Goal: Information Seeking & Learning: Check status

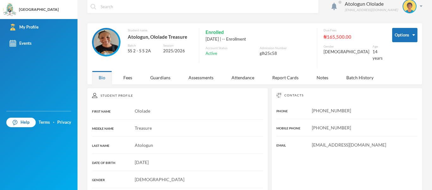
scroll to position [8, 0]
click at [247, 74] on div "Attendance" at bounding box center [243, 77] width 36 height 14
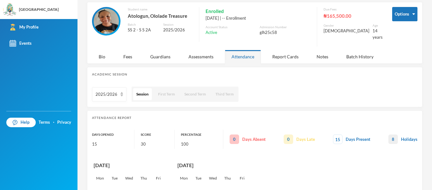
scroll to position [0, 0]
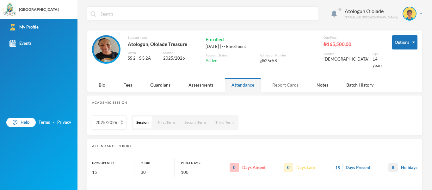
click at [276, 80] on div "Report Cards" at bounding box center [286, 85] width 40 height 14
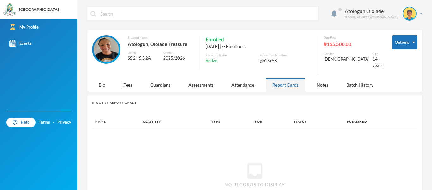
scroll to position [36, 0]
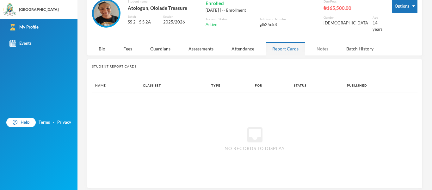
click at [328, 46] on div "Notes" at bounding box center [322, 49] width 25 height 14
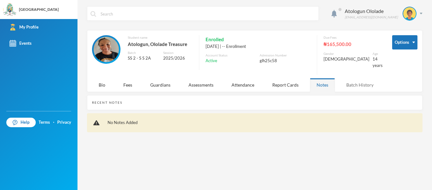
click at [357, 79] on div "Batch History" at bounding box center [360, 85] width 41 height 14
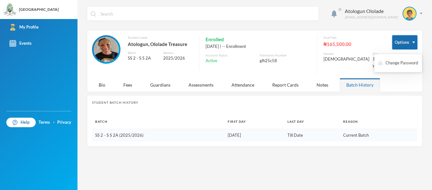
click at [402, 39] on button "Options" at bounding box center [405, 42] width 25 height 14
click at [162, 80] on div "Guardians" at bounding box center [161, 85] width 34 height 14
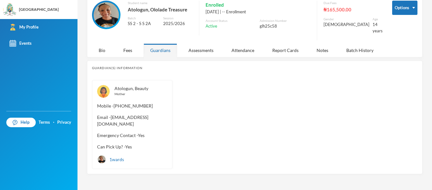
scroll to position [35, 0]
click at [202, 142] on div "Atologun, Beauty Mother Mobile - [PHONE_NUMBER] Email - [EMAIL_ADDRESS][DOMAIN_…" at bounding box center [255, 123] width 326 height 89
click at [124, 46] on div "Fees" at bounding box center [128, 50] width 22 height 14
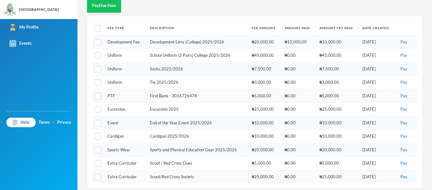
scroll to position [0, 0]
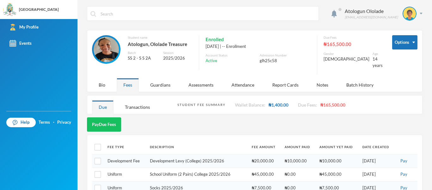
click at [110, 48] on img at bounding box center [106, 49] width 25 height 25
click at [406, 14] on img at bounding box center [410, 13] width 13 height 13
click at [406, 31] on div "My Profile" at bounding box center [401, 31] width 28 height 7
click at [406, 12] on img at bounding box center [410, 13] width 13 height 13
click at [414, 12] on div "Atologun Ololade [EMAIL_ADDRESS][DOMAIN_NAME]" at bounding box center [381, 14] width 83 height 14
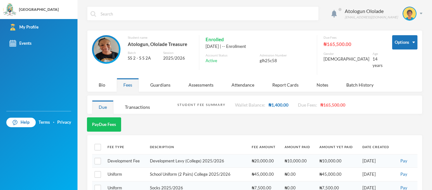
click at [359, 27] on div "Atologun Ololade [EMAIL_ADDRESS][DOMAIN_NAME]" at bounding box center [255, 18] width 336 height 24
click at [342, 10] on span at bounding box center [340, 9] width 3 height 3
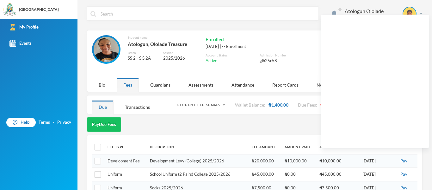
click at [296, 23] on div "Atologun Ololade [EMAIL_ADDRESS][DOMAIN_NAME]" at bounding box center [255, 18] width 336 height 24
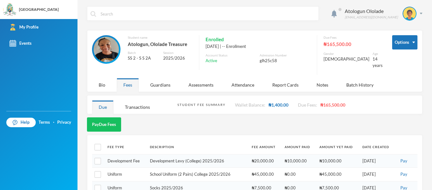
click at [101, 51] on img at bounding box center [106, 49] width 25 height 25
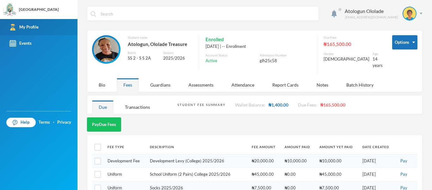
click at [21, 25] on div "My Profile" at bounding box center [23, 27] width 29 height 7
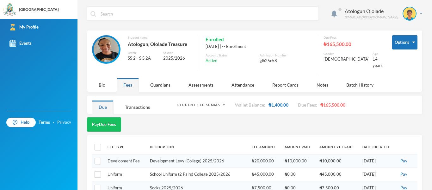
click at [63, 123] on link "Privacy" at bounding box center [64, 122] width 14 height 6
click at [404, 39] on button "Options" at bounding box center [405, 42] width 25 height 14
click at [409, 40] on button "Options" at bounding box center [405, 42] width 25 height 14
click at [394, 60] on button "Change Password" at bounding box center [389, 62] width 41 height 11
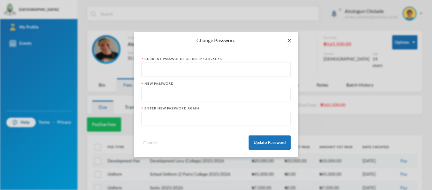
click at [292, 38] on span "Close" at bounding box center [290, 41] width 18 height 18
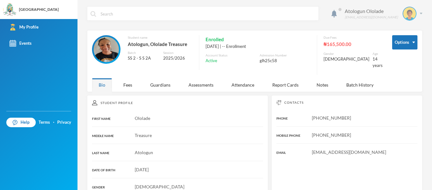
click at [409, 12] on img at bounding box center [410, 13] width 13 height 13
click at [409, 79] on div "Options Student name Atologun, Ololade Treasure Batch SS 2 - S S 2A Session 202…" at bounding box center [255, 61] width 336 height 62
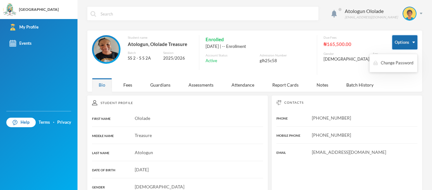
click at [408, 44] on button "Options" at bounding box center [405, 42] width 25 height 14
click at [402, 57] on button "Change Password" at bounding box center [393, 62] width 41 height 11
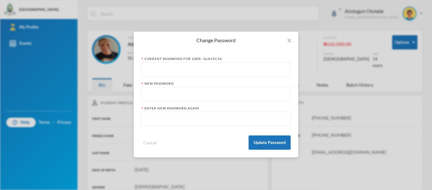
click at [237, 72] on input "text" at bounding box center [216, 69] width 142 height 14
type input "Firstlady"
click at [236, 89] on input "text" at bounding box center [216, 94] width 142 height 14
type input "chenzhenyuan2011"
click at [215, 116] on input "text" at bounding box center [216, 119] width 142 height 14
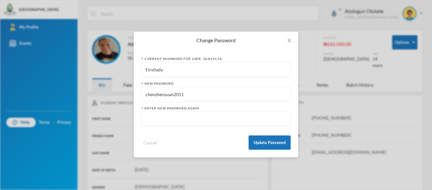
type input "C"
type input "chenzhenyuan2011"
click at [263, 142] on button "Update Password" at bounding box center [270, 142] width 42 height 14
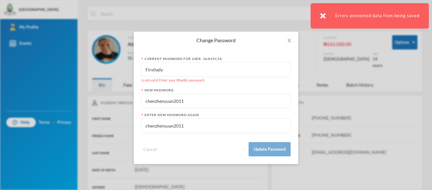
click at [198, 70] on input "Firstlady" at bounding box center [216, 69] width 142 height 14
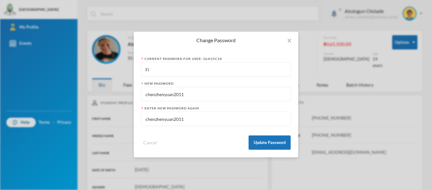
type input "F"
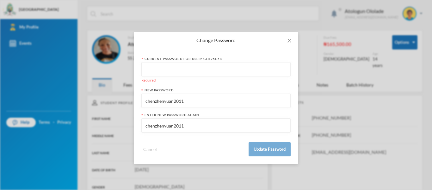
type input "G"
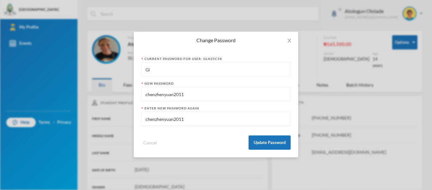
type input "G"
type input "glh25c58"
click at [257, 142] on button "Update Password" at bounding box center [270, 142] width 42 height 14
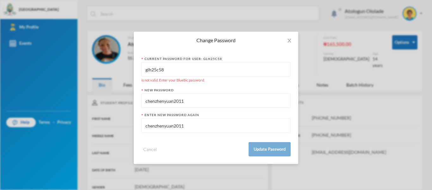
click at [206, 70] on input "glh25c58" at bounding box center [216, 69] width 142 height 14
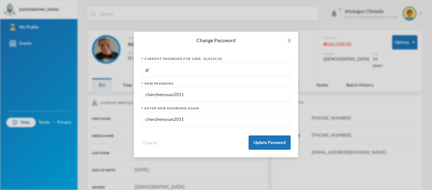
type input "g"
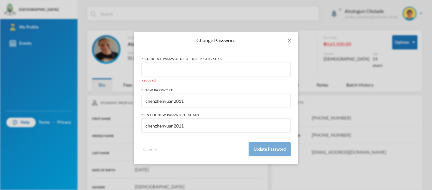
type input "C"
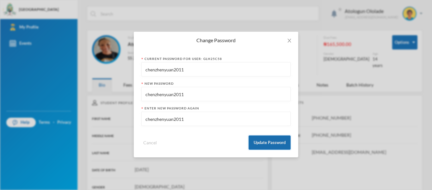
type input "chenzhenyuan2011"
click at [254, 136] on button "Update Password" at bounding box center [270, 142] width 42 height 14
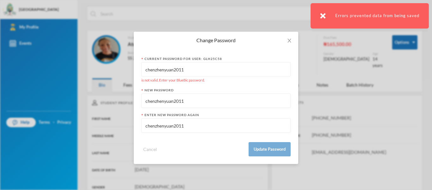
click at [246, 68] on input "chenzhenyuan2011" at bounding box center [216, 69] width 142 height 14
click at [288, 39] on icon "icon: close" at bounding box center [289, 41] width 3 height 4
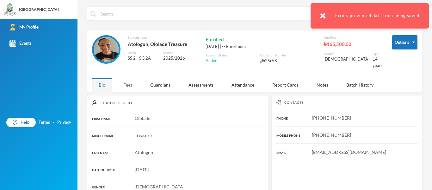
click at [129, 80] on div "Fees" at bounding box center [128, 85] width 22 height 14
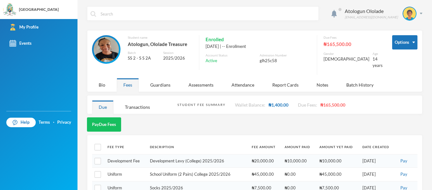
click at [197, 102] on div "Student Fee Summary" at bounding box center [202, 104] width 48 height 5
click at [199, 103] on div "Student Fee Summary Wallet Balance: ₦1,400.00 Due Fees: ₦165,500.00" at bounding box center [298, 104] width 240 height 18
click at [199, 102] on div "Student Fee Summary" at bounding box center [202, 104] width 48 height 5
click at [193, 79] on div "Assessments" at bounding box center [201, 85] width 38 height 14
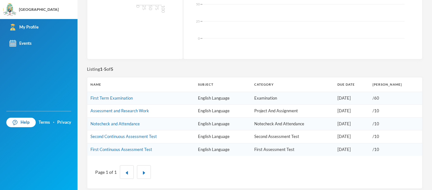
scroll to position [188, 0]
click at [142, 170] on img "button" at bounding box center [144, 172] width 4 height 4
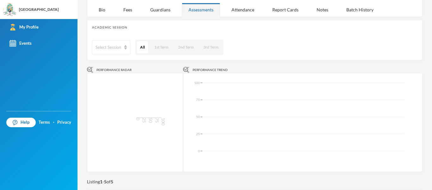
scroll to position [0, 0]
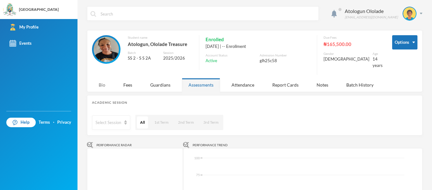
click at [99, 78] on div "Bio" at bounding box center [102, 85] width 20 height 14
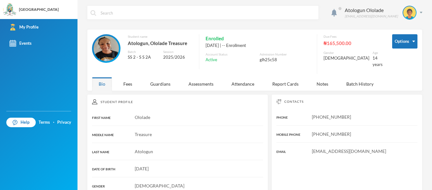
scroll to position [1, 0]
click at [193, 77] on div "Assessments" at bounding box center [201, 84] width 38 height 14
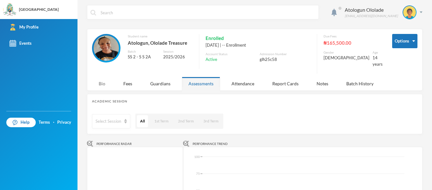
click at [101, 80] on div "Bio" at bounding box center [102, 84] width 20 height 14
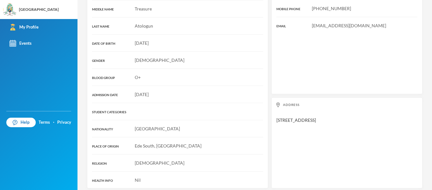
scroll to position [0, 0]
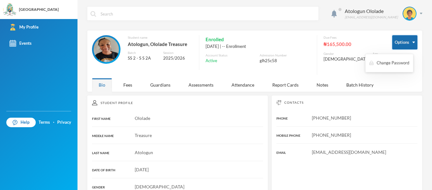
click at [393, 40] on button "Options" at bounding box center [405, 42] width 25 height 14
click at [400, 43] on button "Options" at bounding box center [405, 42] width 25 height 14
click at [390, 72] on div "Change Password" at bounding box center [390, 63] width 48 height 18
click at [339, 68] on div "Due Fees ₦165,500.00 Gender Female Age 14 years" at bounding box center [350, 55] width 66 height 40
click at [165, 80] on div "Guardians" at bounding box center [161, 85] width 34 height 14
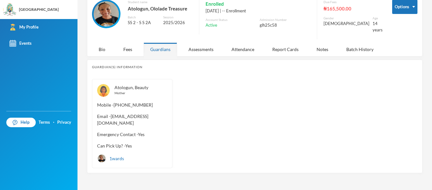
scroll to position [35, 0]
click at [136, 46] on div "Fees" at bounding box center [128, 49] width 22 height 14
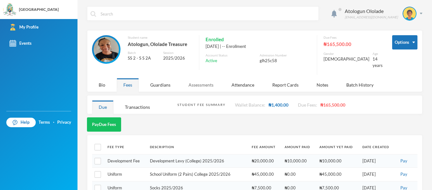
scroll to position [0, 0]
click at [198, 79] on div "Assessments" at bounding box center [201, 85] width 38 height 14
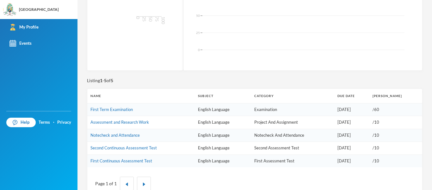
scroll to position [188, 0]
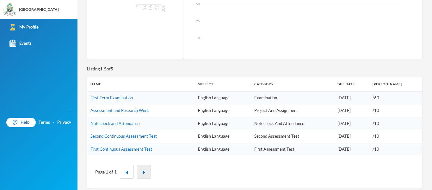
click at [148, 169] on button "button" at bounding box center [144, 172] width 14 height 14
click at [140, 166] on button "button" at bounding box center [144, 172] width 14 height 14
click at [130, 166] on button "button" at bounding box center [127, 172] width 14 height 14
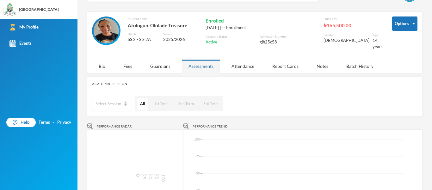
scroll to position [18, 0]
click at [138, 98] on button "All" at bounding box center [142, 104] width 11 height 12
click at [133, 61] on div "Fees" at bounding box center [128, 67] width 22 height 14
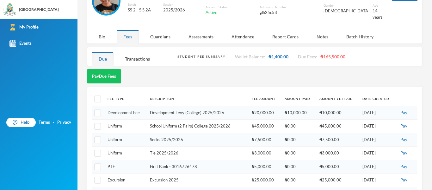
scroll to position [49, 0]
click at [141, 53] on div "Transactions" at bounding box center [137, 58] width 38 height 14
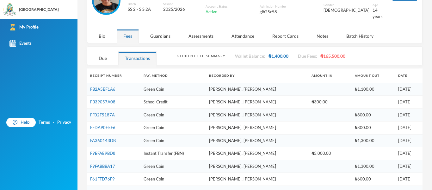
scroll to position [0, 0]
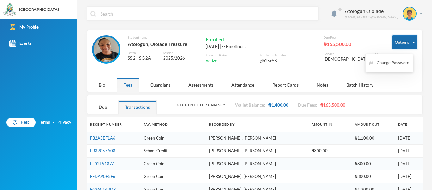
click at [408, 40] on button "Options" at bounding box center [405, 42] width 25 height 14
click at [395, 62] on button "Change Password" at bounding box center [389, 62] width 41 height 11
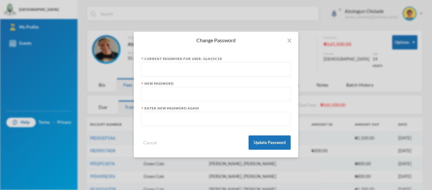
click at [240, 68] on input "text" at bounding box center [216, 69] width 142 height 14
click at [237, 92] on input "text" at bounding box center [216, 94] width 142 height 14
type input "c"
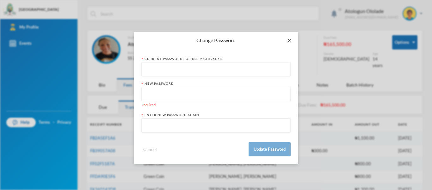
click at [293, 40] on span "Close" at bounding box center [290, 41] width 18 height 18
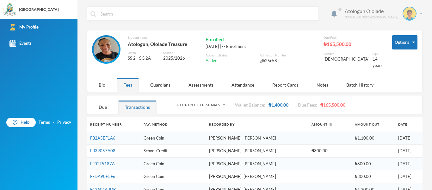
click at [389, 11] on div "Atologun Ololade" at bounding box center [371, 11] width 53 height 8
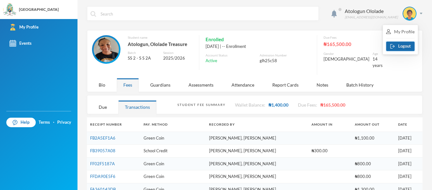
click at [396, 46] on button "Logout" at bounding box center [401, 45] width 28 height 9
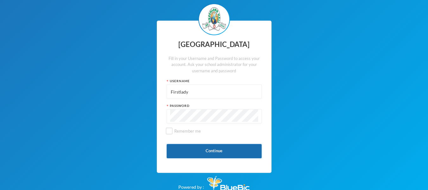
click at [226, 150] on button "Continue" at bounding box center [214, 151] width 95 height 14
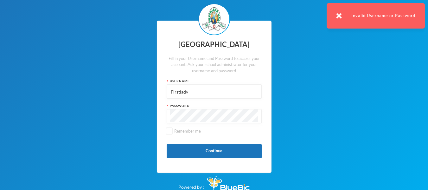
click at [284, 126] on div "Greenland Hall Fill in your Username and Password to access your account. Ask y…" at bounding box center [214, 96] width 428 height 193
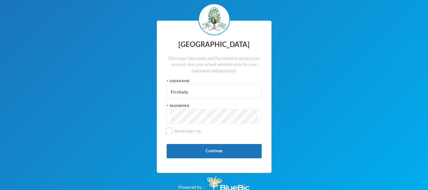
click at [237, 88] on input "Firstlady" at bounding box center [214, 92] width 88 height 14
type input "F"
type input "glh25c58"
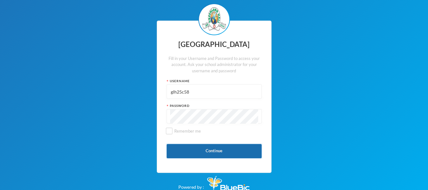
click at [186, 149] on button "Continue" at bounding box center [214, 151] width 95 height 14
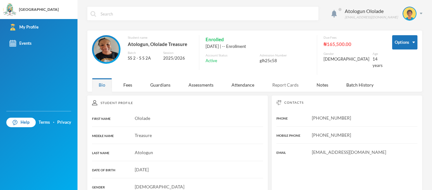
click at [293, 81] on div "Report Cards" at bounding box center [286, 85] width 40 height 14
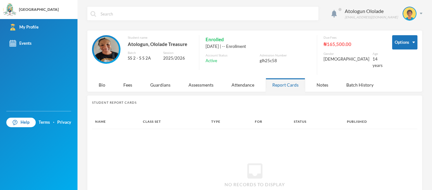
scroll to position [36, 0]
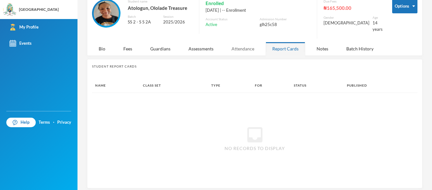
click at [237, 42] on div "Attendance" at bounding box center [243, 49] width 36 height 14
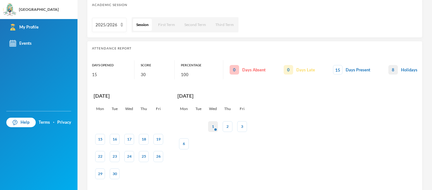
scroll to position [111, 0]
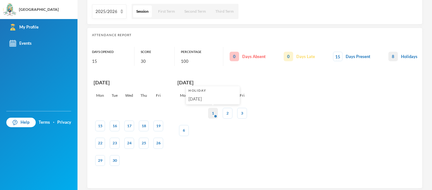
click at [216, 108] on div "1 Holiday Independence Day" at bounding box center [213, 113] width 10 height 11
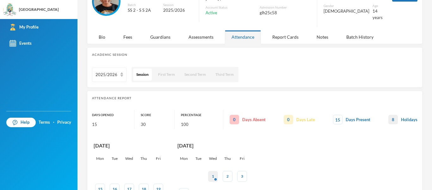
scroll to position [46, 0]
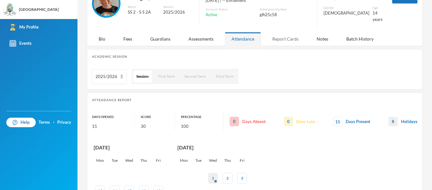
click at [285, 35] on div "Report Cards" at bounding box center [286, 39] width 40 height 14
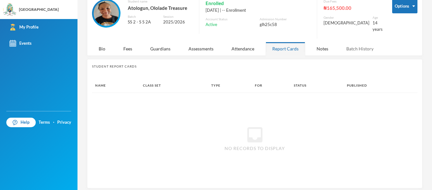
click at [351, 43] on div "Batch History" at bounding box center [360, 49] width 41 height 14
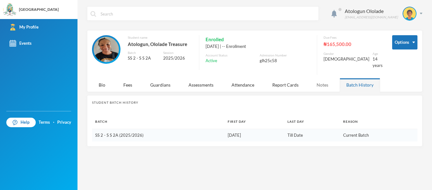
click at [327, 81] on div "Notes" at bounding box center [322, 85] width 25 height 14
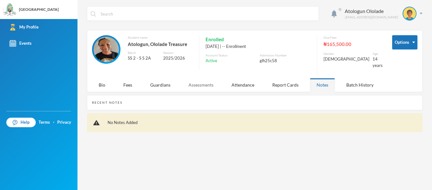
click at [187, 83] on div "Assessments" at bounding box center [201, 85] width 38 height 14
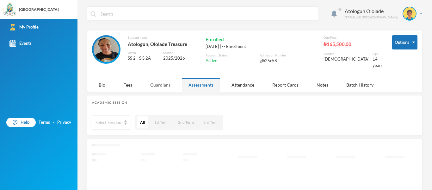
click at [162, 78] on div "Guardians" at bounding box center [161, 85] width 34 height 14
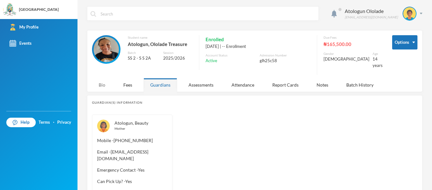
click at [104, 78] on div "Bio" at bounding box center [102, 85] width 20 height 14
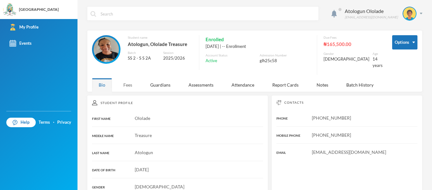
drag, startPoint x: 135, startPoint y: 76, endPoint x: 129, endPoint y: 82, distance: 8.1
click at [129, 82] on div "Fees" at bounding box center [128, 85] width 22 height 14
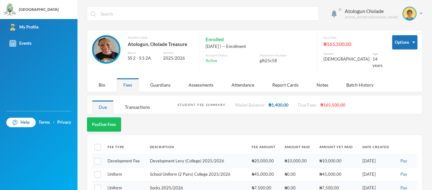
click at [129, 82] on div "Fees" at bounding box center [128, 85] width 22 height 14
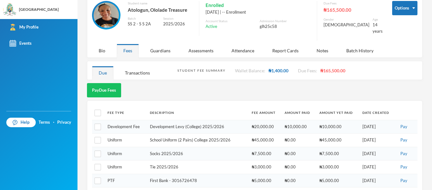
scroll to position [37, 0]
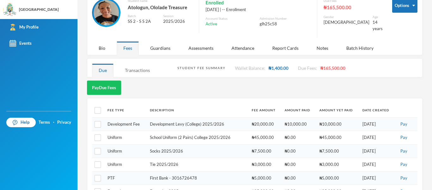
click at [142, 68] on div "Transactions" at bounding box center [137, 70] width 38 height 14
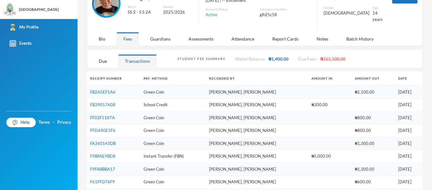
scroll to position [0, 0]
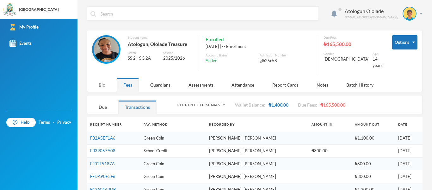
click at [105, 82] on div "Bio" at bounding box center [102, 85] width 20 height 14
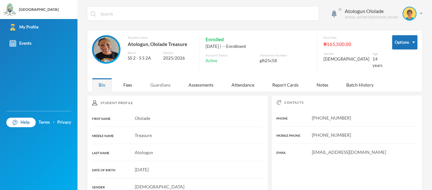
click at [160, 81] on div "Guardians" at bounding box center [161, 85] width 34 height 14
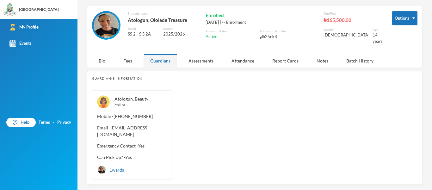
scroll to position [35, 0]
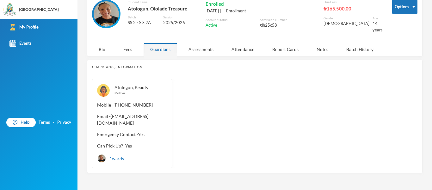
click at [120, 155] on div "1 wards" at bounding box center [110, 158] width 27 height 9
click at [100, 154] on img at bounding box center [102, 158] width 8 height 8
click at [105, 42] on div "Bio" at bounding box center [102, 49] width 20 height 14
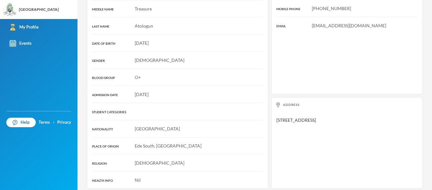
scroll to position [0, 0]
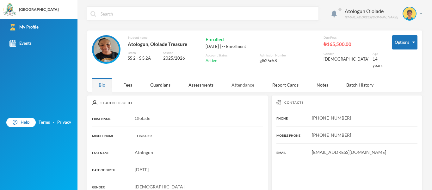
click at [249, 80] on div "Attendance" at bounding box center [243, 85] width 36 height 14
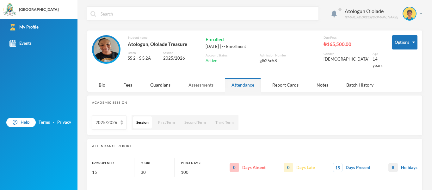
click at [194, 79] on div "Assessments" at bounding box center [201, 85] width 38 height 14
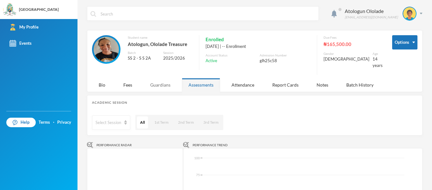
click at [158, 78] on div "Guardians" at bounding box center [161, 85] width 34 height 14
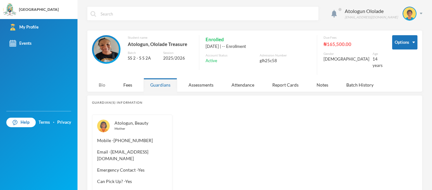
click at [102, 82] on div "Bio" at bounding box center [102, 85] width 20 height 14
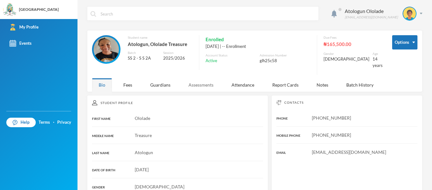
click at [209, 80] on div "Assessments" at bounding box center [201, 85] width 38 height 14
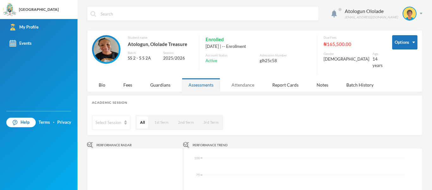
click at [234, 81] on div "Attendance" at bounding box center [243, 85] width 36 height 14
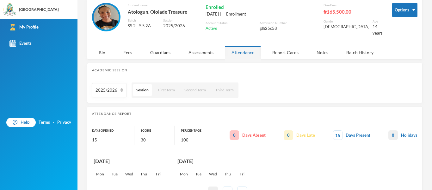
scroll to position [32, 0]
click at [285, 46] on div "Report Cards" at bounding box center [286, 53] width 40 height 14
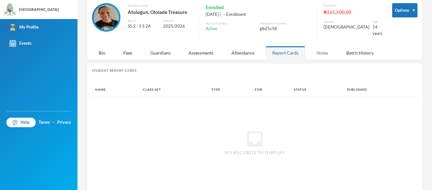
click at [313, 48] on div "Notes" at bounding box center [322, 53] width 25 height 14
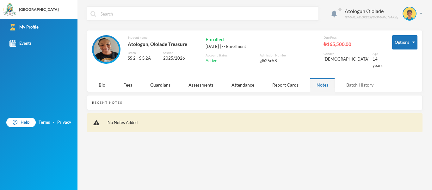
click at [366, 83] on div "Batch History" at bounding box center [360, 85] width 41 height 14
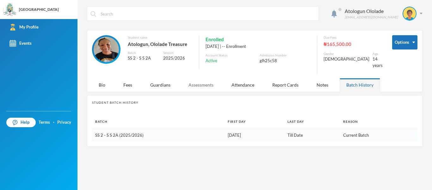
click at [209, 83] on div "Assessments" at bounding box center [201, 85] width 38 height 14
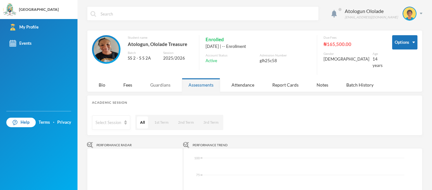
click at [160, 78] on div "Guardians" at bounding box center [161, 85] width 34 height 14
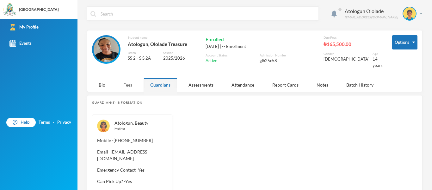
click at [131, 78] on div "Fees" at bounding box center [128, 85] width 22 height 14
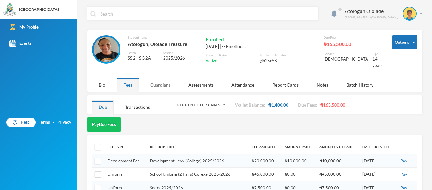
click at [162, 79] on div "Guardians" at bounding box center [161, 85] width 34 height 14
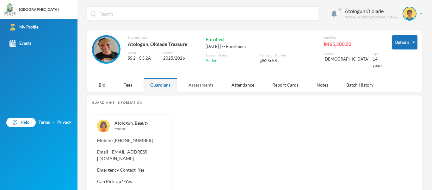
click at [198, 78] on div "Assessments" at bounding box center [201, 85] width 38 height 14
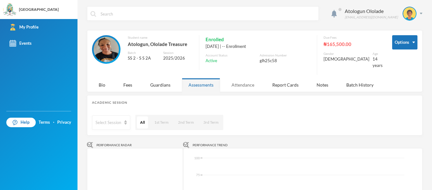
click at [244, 78] on div "Attendance" at bounding box center [243, 85] width 36 height 14
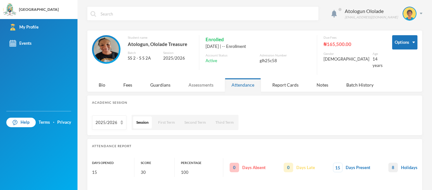
click at [211, 78] on div "Assessments" at bounding box center [201, 85] width 38 height 14
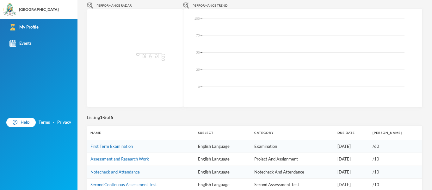
scroll to position [188, 0]
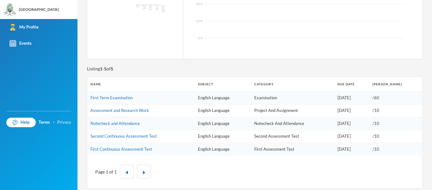
click at [61, 123] on link "Privacy" at bounding box center [64, 122] width 14 height 6
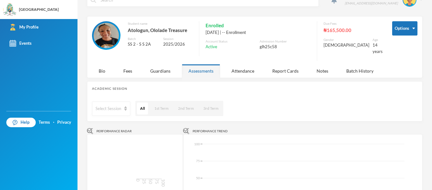
scroll to position [0, 0]
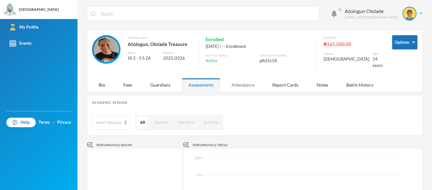
click at [239, 85] on div "Attendance" at bounding box center [243, 85] width 36 height 14
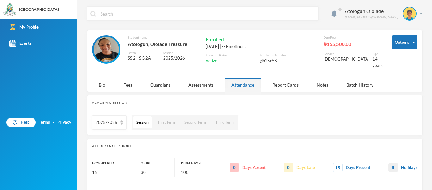
click at [241, 44] on div "[DATE] | -- Enrollment" at bounding box center [258, 46] width 105 height 6
click at [286, 79] on div "Report Cards" at bounding box center [286, 85] width 40 height 14
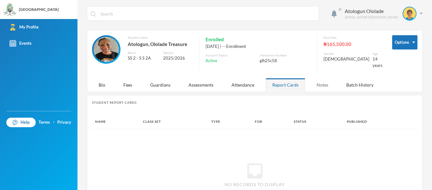
click at [321, 85] on div "Notes" at bounding box center [322, 85] width 25 height 14
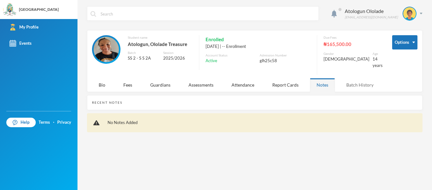
click at [343, 80] on div "Batch History" at bounding box center [360, 85] width 41 height 14
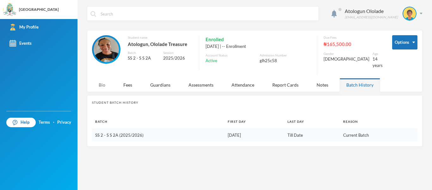
click at [111, 83] on div "Bio" at bounding box center [102, 85] width 20 height 14
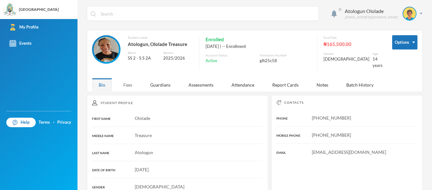
click at [129, 78] on div "Fees" at bounding box center [128, 85] width 22 height 14
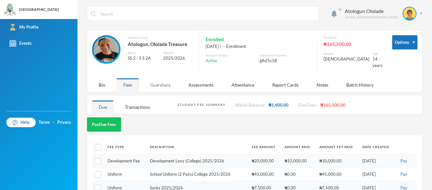
click at [159, 78] on div "Guardians" at bounding box center [161, 85] width 34 height 14
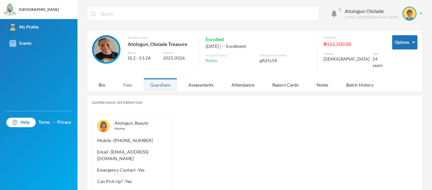
click at [123, 85] on div "Fees" at bounding box center [128, 85] width 22 height 14
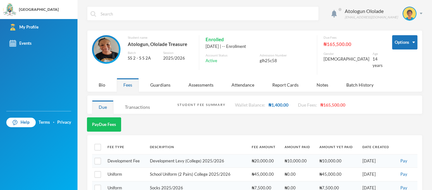
click at [141, 100] on div "Transactions" at bounding box center [137, 107] width 38 height 14
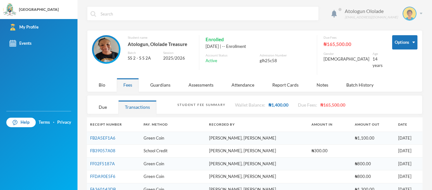
click at [393, 15] on div "[EMAIL_ADDRESS][DOMAIN_NAME]" at bounding box center [371, 17] width 53 height 5
click at [406, 13] on img at bounding box center [410, 13] width 13 height 13
click at [410, 30] on div "My Profile" at bounding box center [401, 31] width 28 height 7
click at [397, 33] on div "My Profile" at bounding box center [401, 31] width 28 height 7
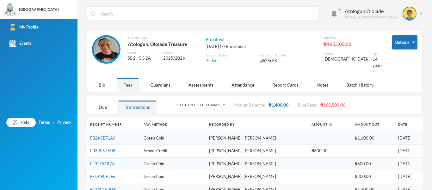
click at [345, 29] on div "Atologun Ololade [EMAIL_ADDRESS][DOMAIN_NAME]" at bounding box center [255, 18] width 336 height 24
click at [110, 48] on img at bounding box center [106, 49] width 25 height 25
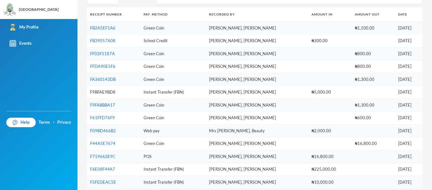
click at [106, 89] on link "F9BFAE9BD8" at bounding box center [102, 91] width 25 height 5
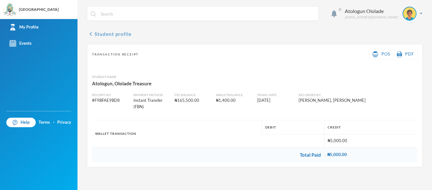
click at [95, 35] on button "chevron_left Student profile" at bounding box center [109, 34] width 45 height 8
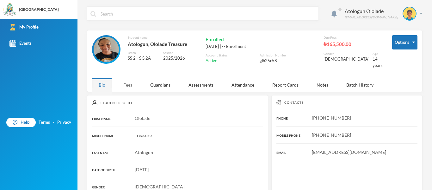
click at [126, 81] on div "Fees" at bounding box center [128, 85] width 22 height 14
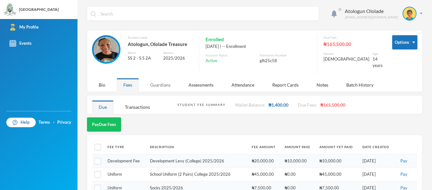
click at [172, 86] on div "Guardians" at bounding box center [161, 85] width 34 height 14
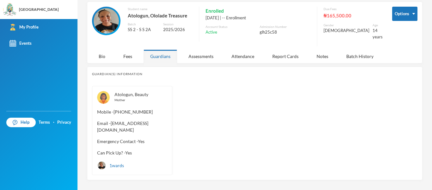
scroll to position [35, 0]
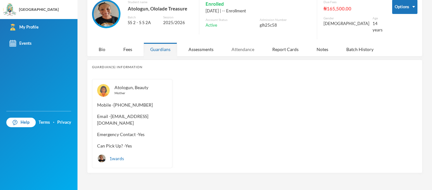
click at [239, 45] on div "Attendance" at bounding box center [243, 49] width 36 height 14
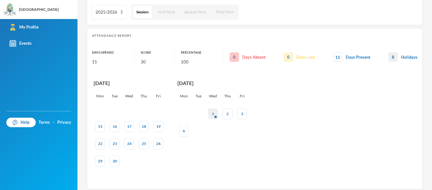
scroll to position [111, 0]
click at [215, 109] on div "1 Holiday Independence Day" at bounding box center [213, 113] width 10 height 11
click at [184, 92] on div "Mon" at bounding box center [184, 95] width 10 height 6
click at [214, 108] on div "1 Holiday Independence Day" at bounding box center [213, 113] width 10 height 11
drag, startPoint x: 36, startPoint y: 47, endPoint x: 40, endPoint y: 45, distance: 4.7
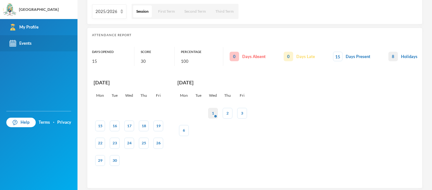
click at [36, 47] on link "Events" at bounding box center [39, 43] width 78 height 16
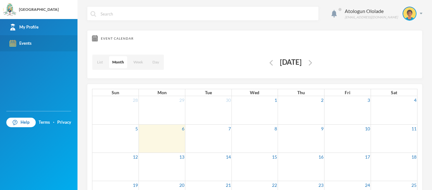
click at [40, 45] on link "Events" at bounding box center [39, 43] width 78 height 16
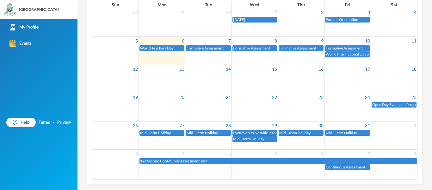
scroll to position [88, 0]
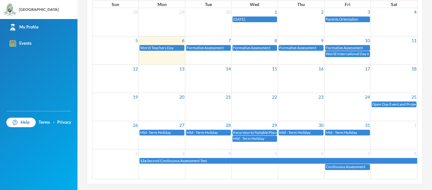
drag, startPoint x: 427, startPoint y: 149, endPoint x: 316, endPoint y: 0, distance: 186.0
click at [420, 115] on div "Atologun Ololade glh25c58@greenlandhall.org Event Calendar List Month Week Day …" at bounding box center [255, 95] width 355 height 190
click at [166, 23] on td at bounding box center [162, 22] width 47 height 28
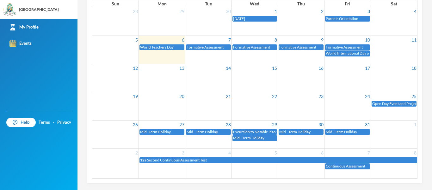
scroll to position [0, 0]
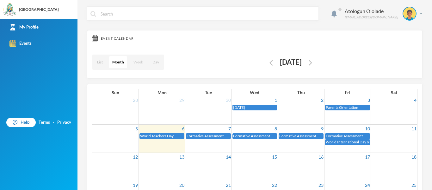
click at [136, 65] on button "Week" at bounding box center [138, 62] width 16 height 12
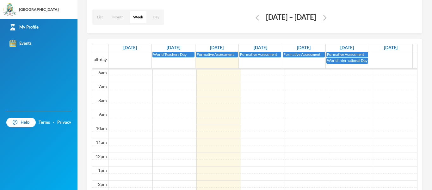
scroll to position [48, 0]
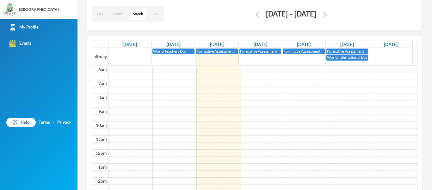
click at [155, 18] on button "Day" at bounding box center [156, 14] width 13 height 12
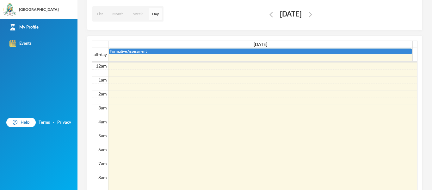
scroll to position [84, 0]
